Goal: Transaction & Acquisition: Purchase product/service

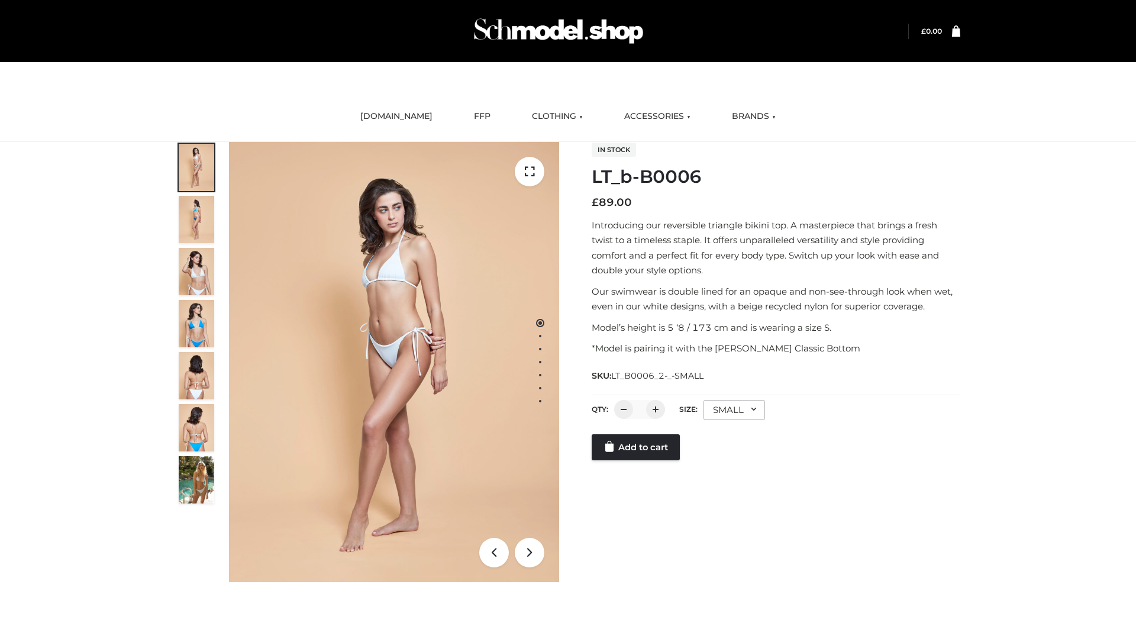
click at [636, 460] on link "Add to cart" at bounding box center [635, 447] width 88 height 26
